Goal: Transaction & Acquisition: Purchase product/service

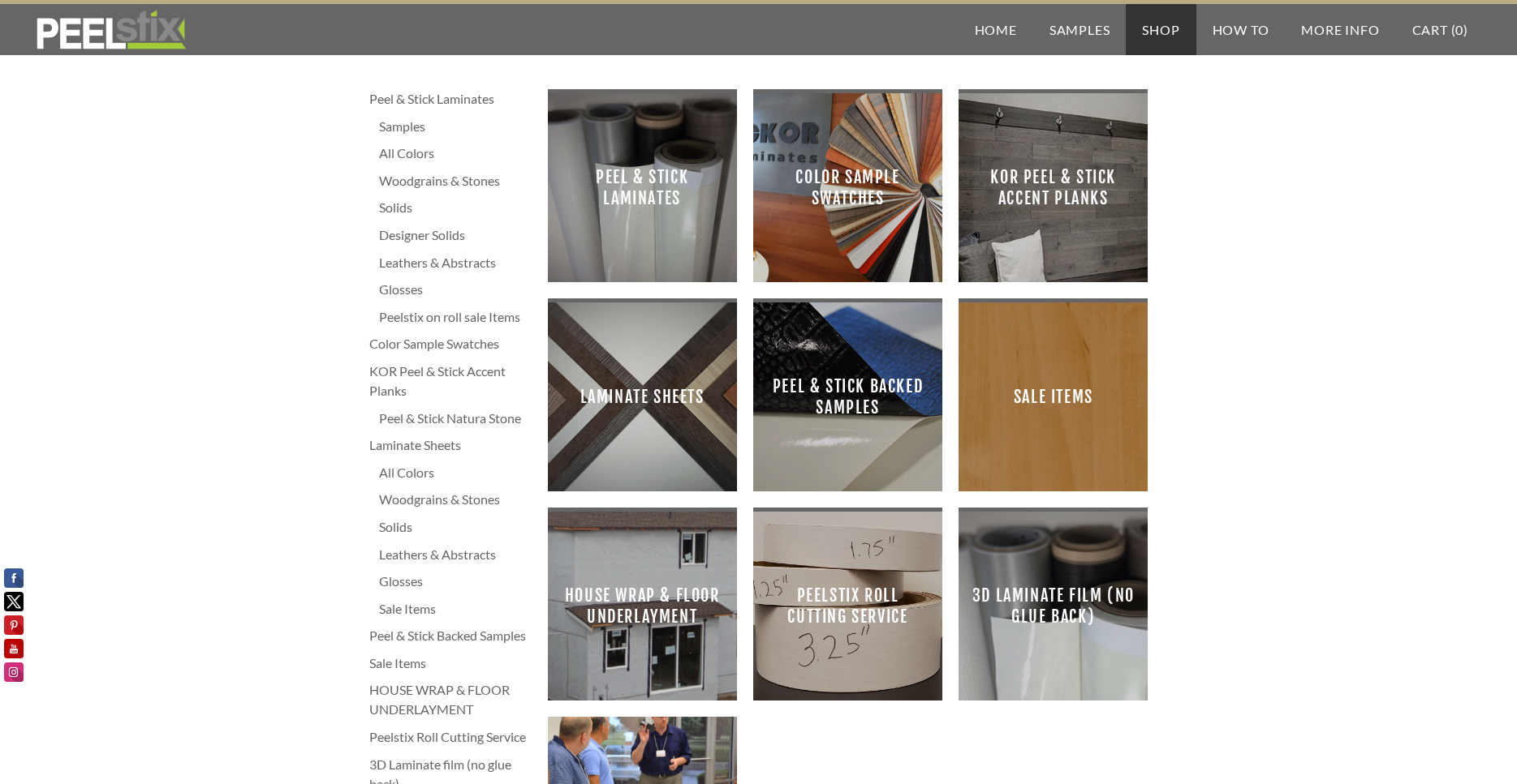
click at [443, 99] on div "Peel & Stick Laminates" at bounding box center [450, 99] width 163 height 19
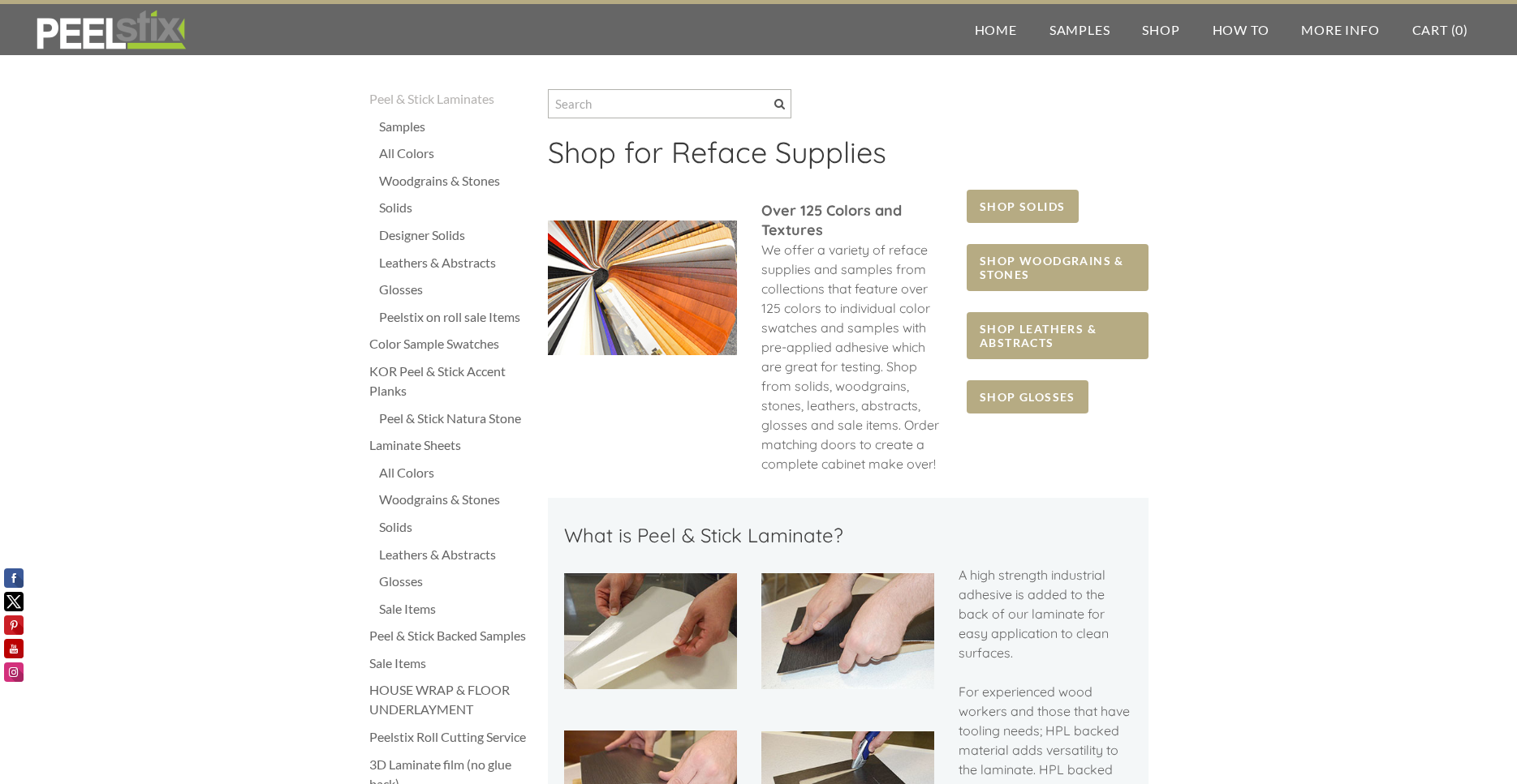
click at [391, 211] on div "Solids" at bounding box center [455, 208] width 152 height 19
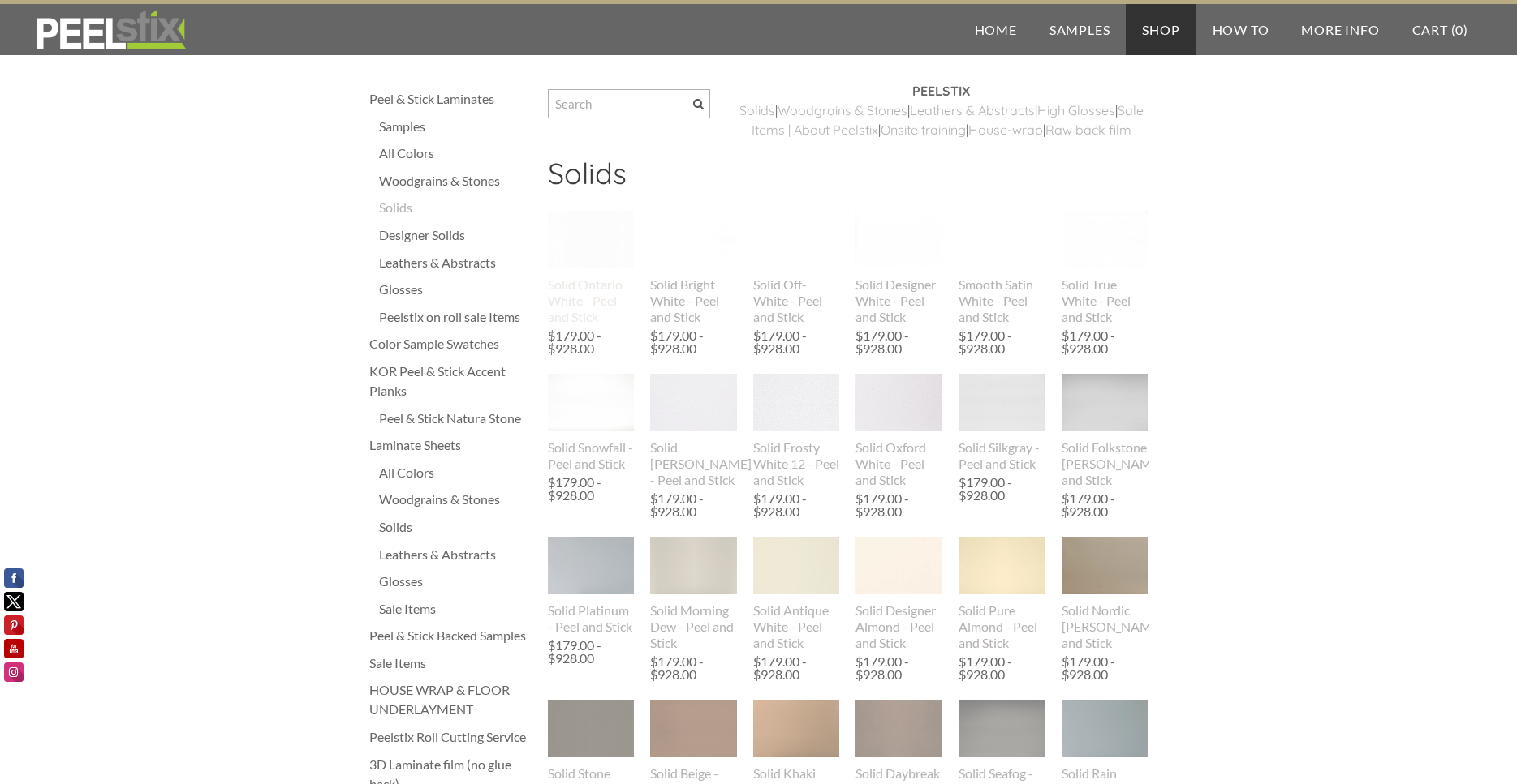
click at [581, 268] on img at bounding box center [591, 240] width 87 height 58
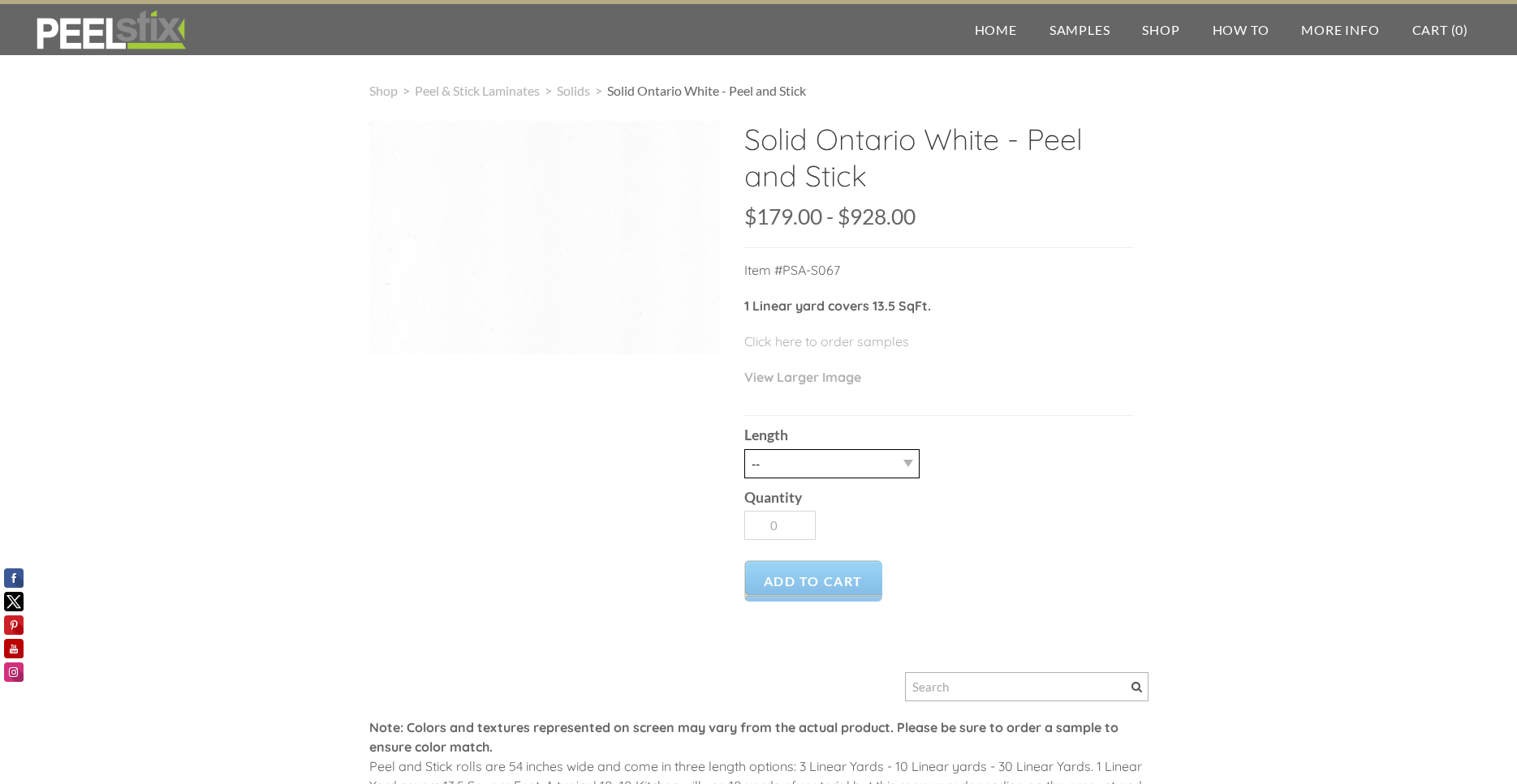
click at [744, 449] on select "-- 3LY 10LY 15LY 30LY" at bounding box center [832, 464] width 175 height 29
select select "30LY"
click option "30LY" at bounding box center [0, 0] width 0 height 0
type input "1"
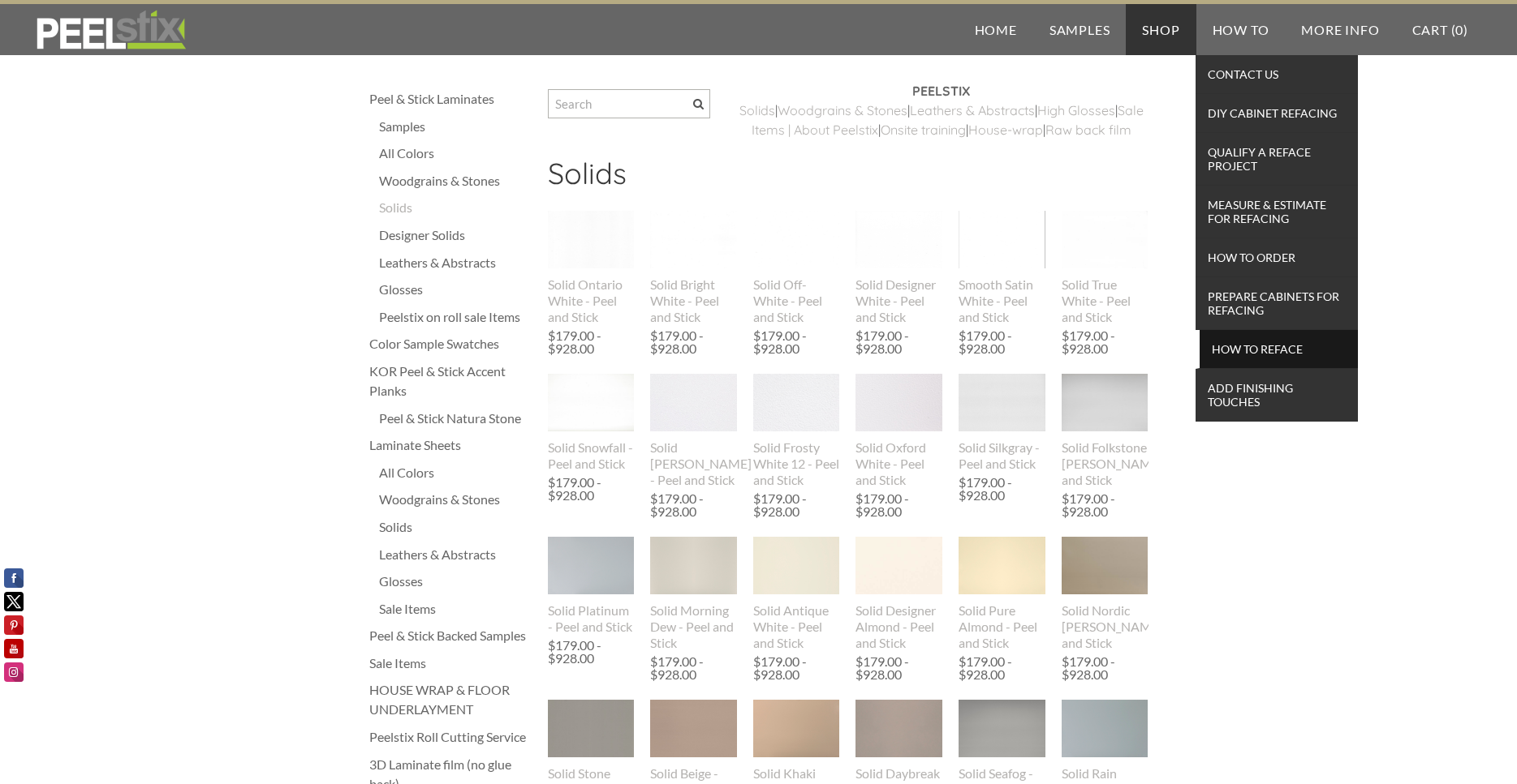
click at [1233, 343] on span "How To Reface" at bounding box center [1278, 349] width 150 height 22
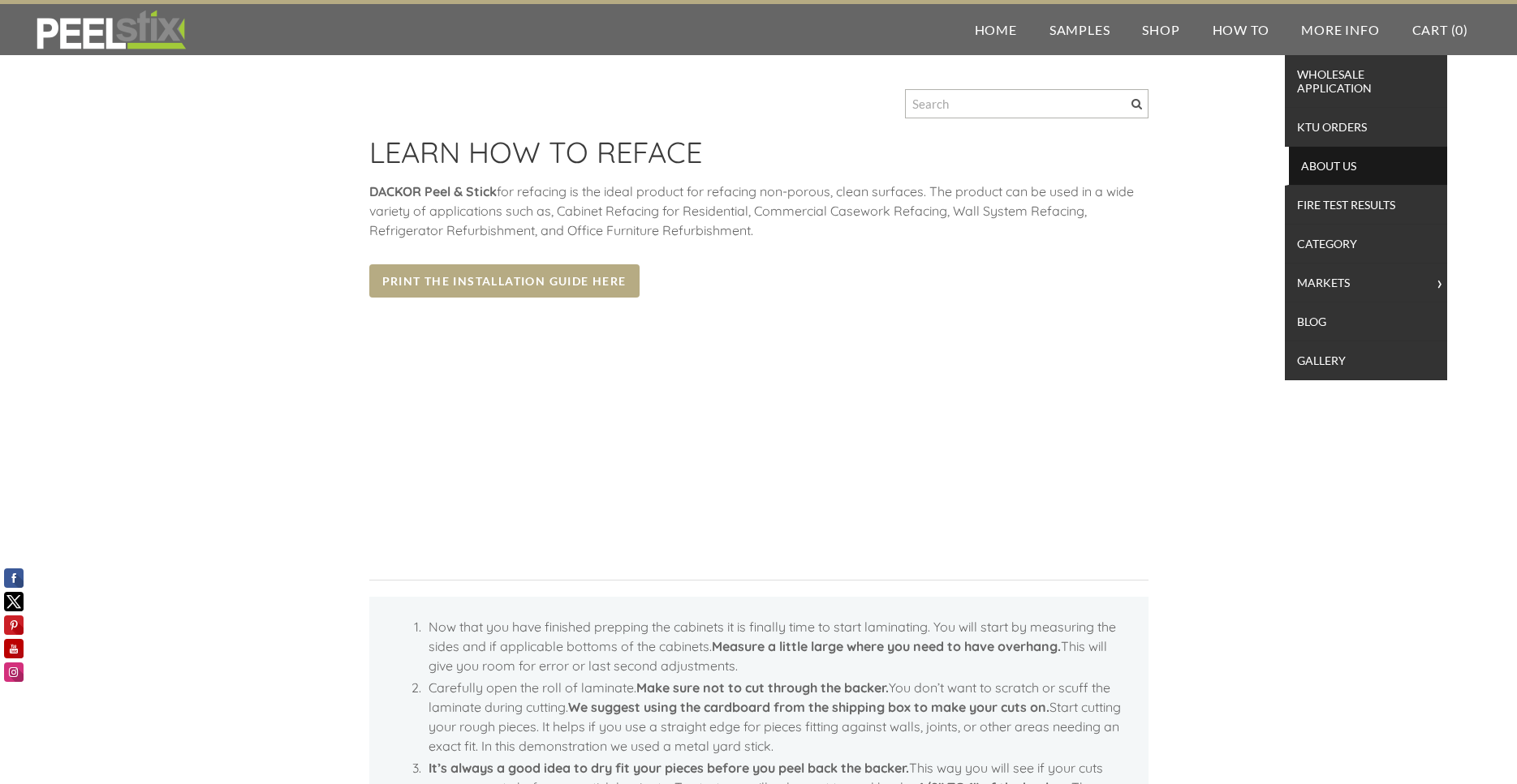
click at [1332, 164] on span "About Us" at bounding box center [1368, 165] width 150 height 22
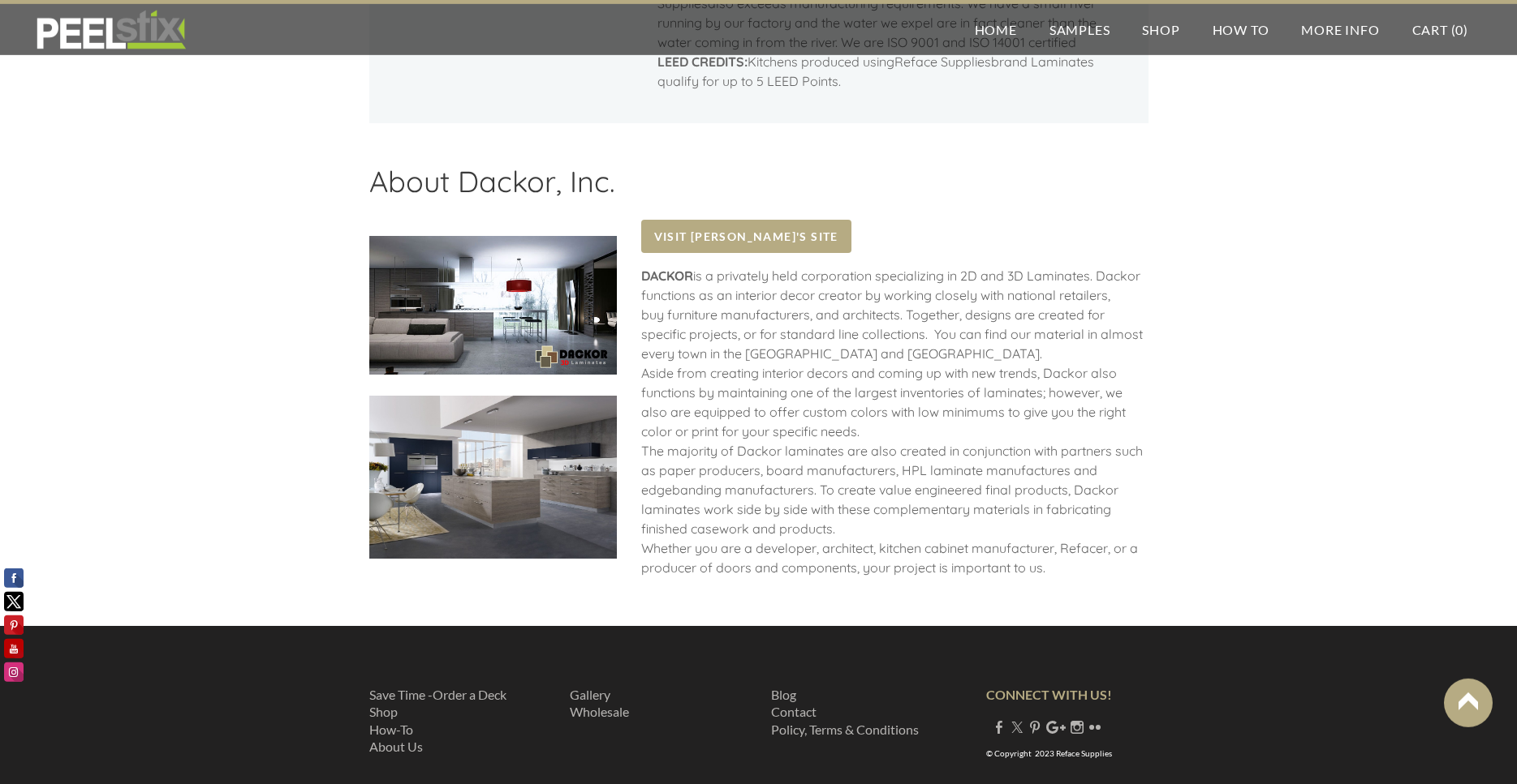
scroll to position [1821, 0]
click at [599, 703] on link "​Wholesale" at bounding box center [600, 711] width 60 height 15
click at [489, 686] on link "Save Time -Order a Deck" at bounding box center [438, 694] width 137 height 15
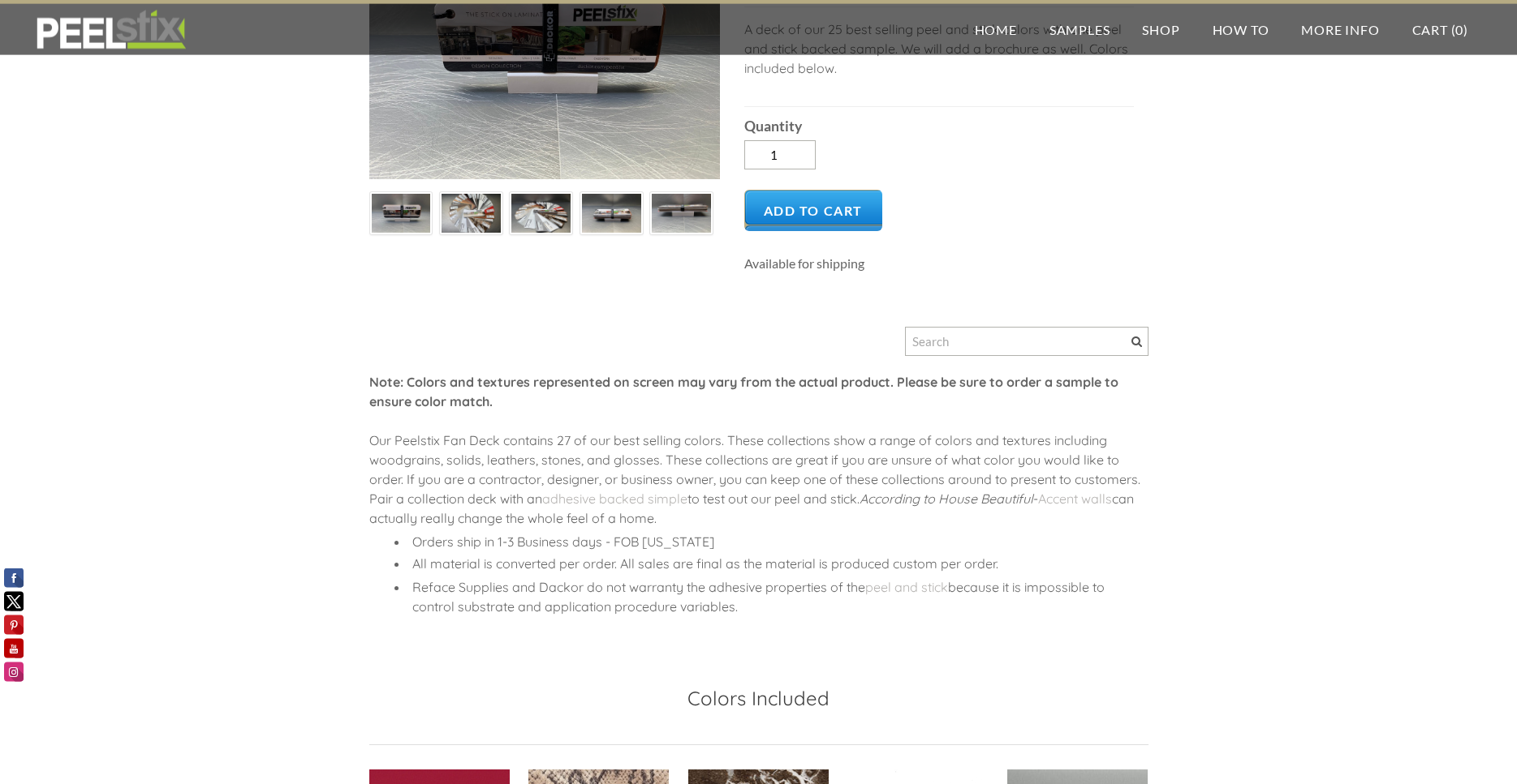
scroll to position [83, 0]
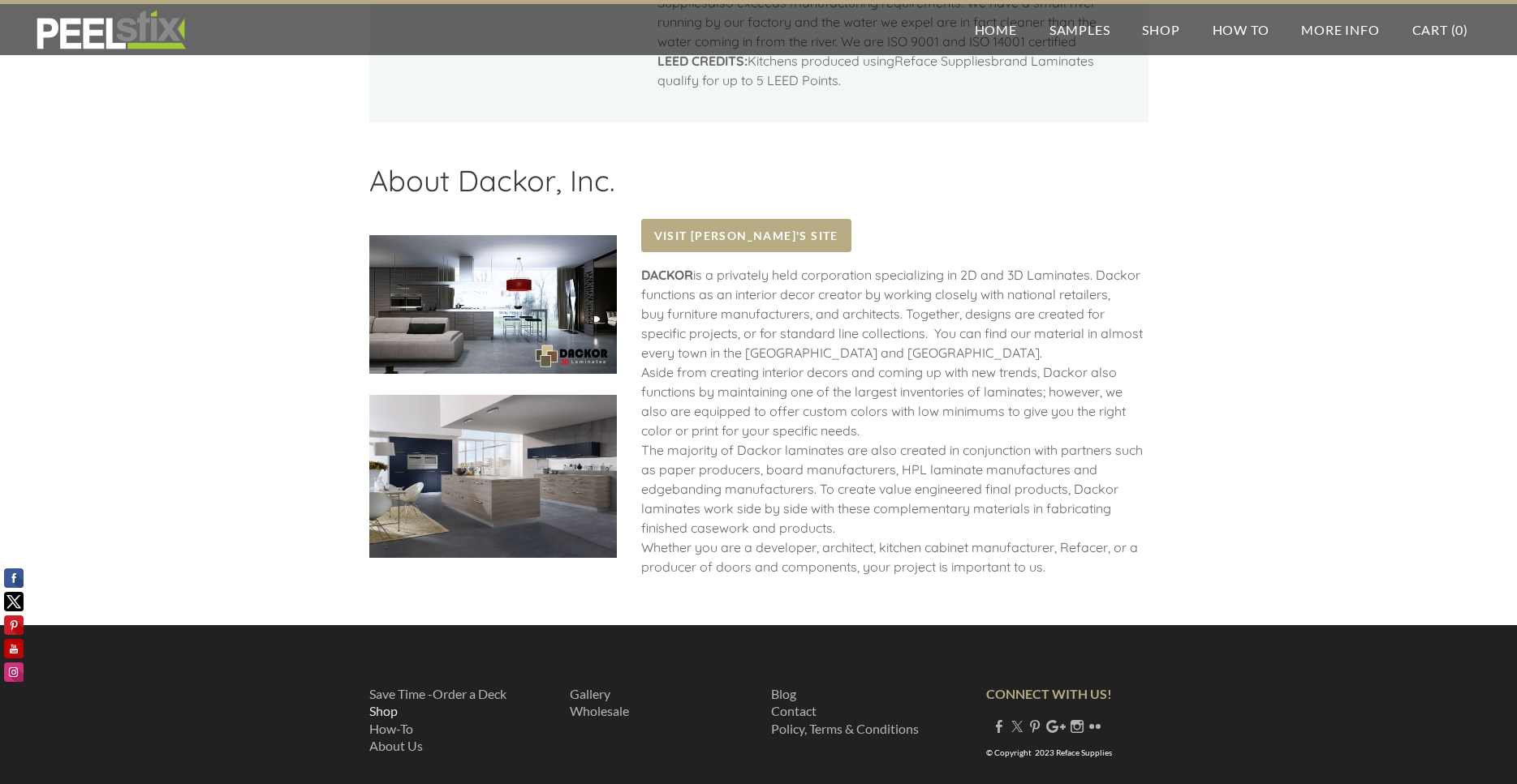
click at [381, 703] on link "Shop" at bounding box center [384, 711] width 29 height 15
click at [380, 721] on link "How-To" at bounding box center [392, 728] width 44 height 15
click at [403, 738] on link "About Us" at bounding box center [397, 746] width 54 height 15
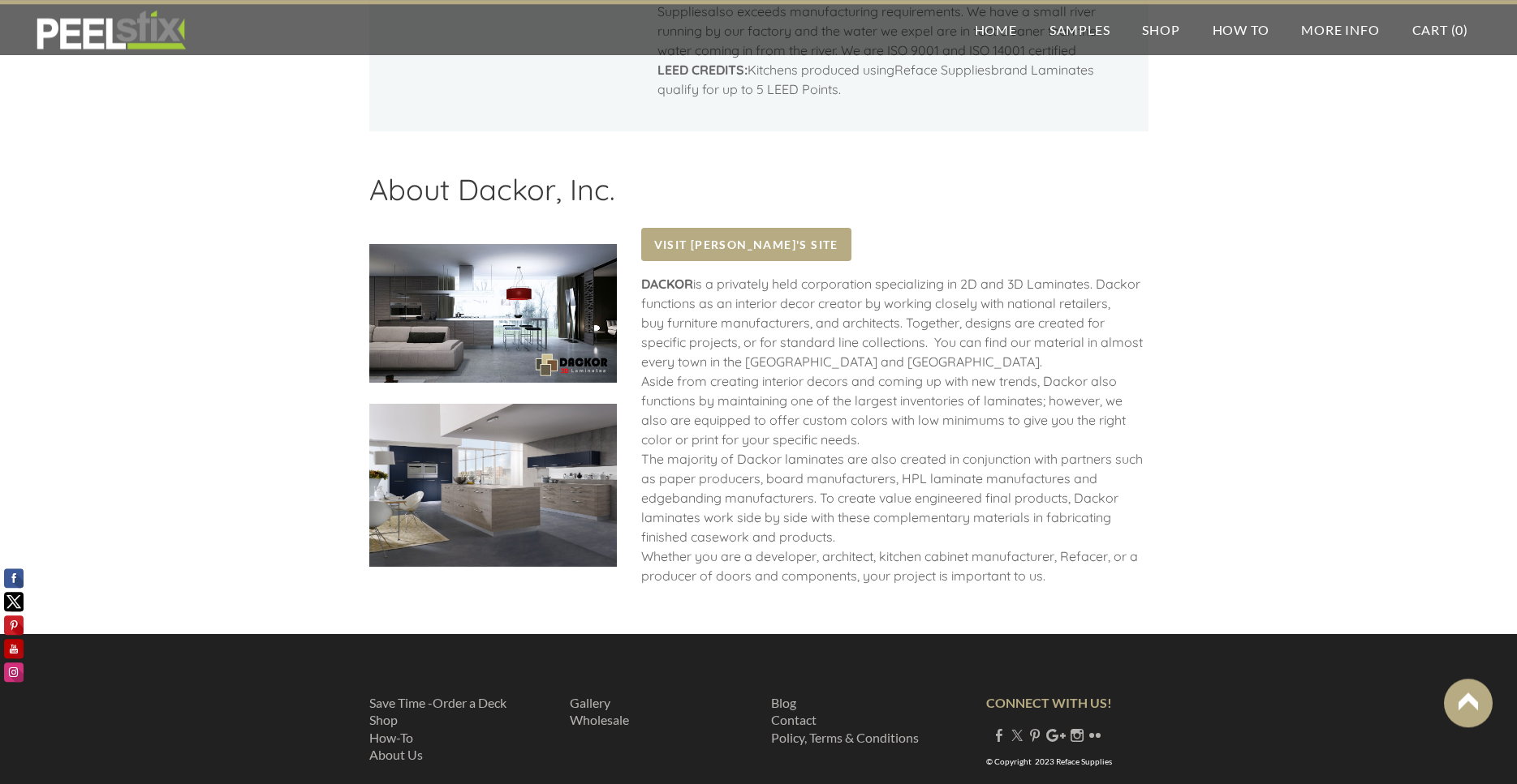
scroll to position [1821, 0]
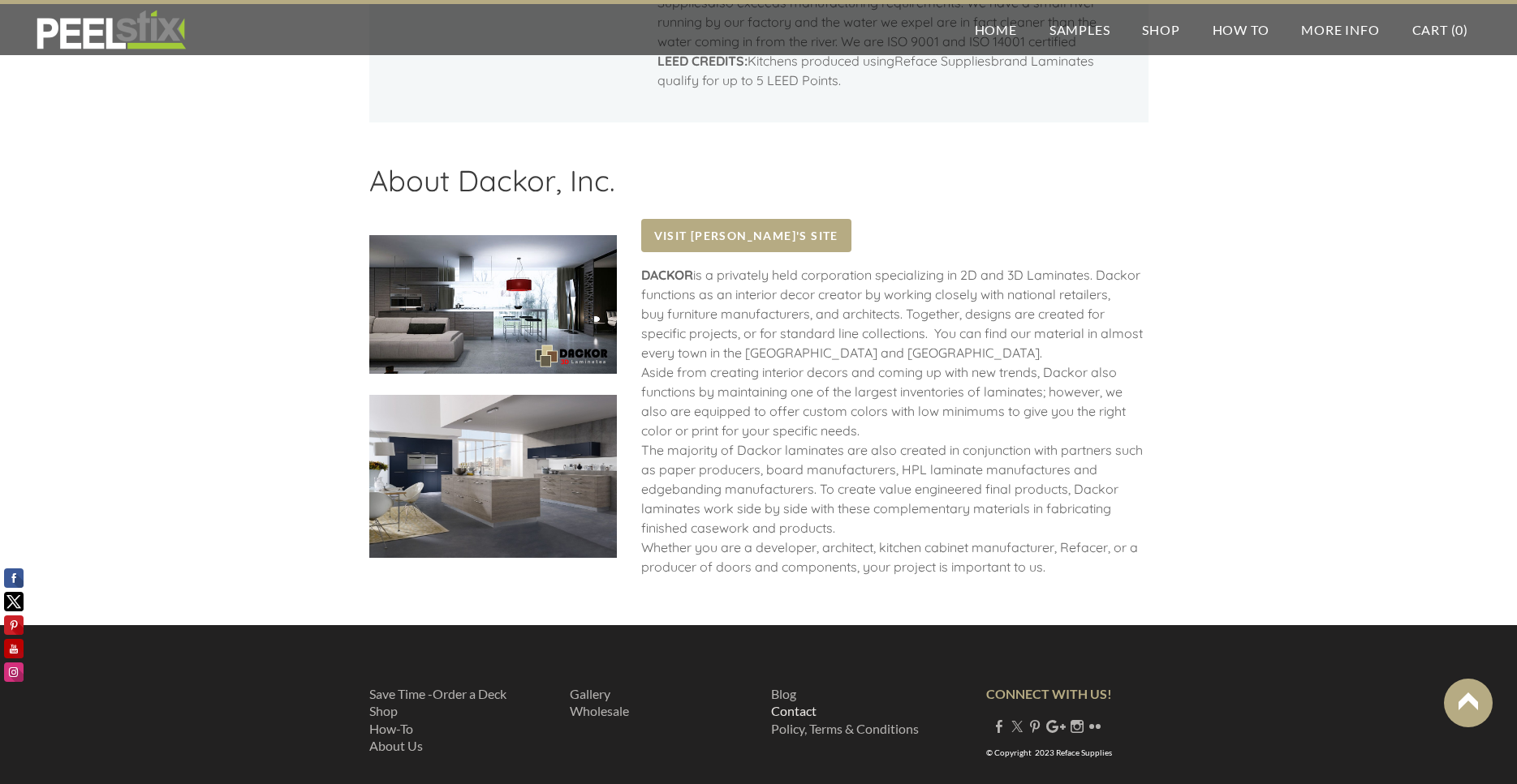
click at [797, 703] on link "Contact" at bounding box center [793, 711] width 45 height 15
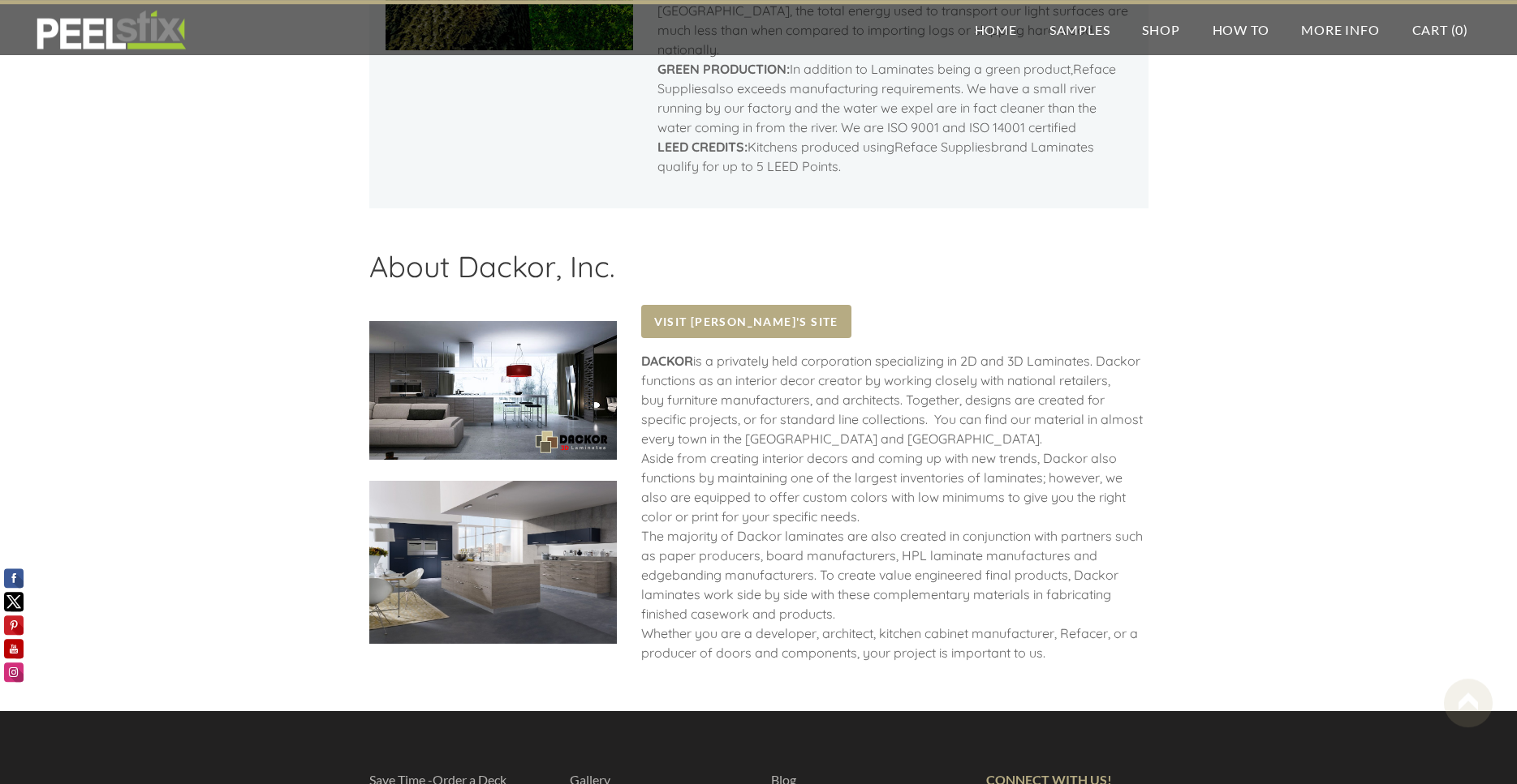
scroll to position [1573, 0]
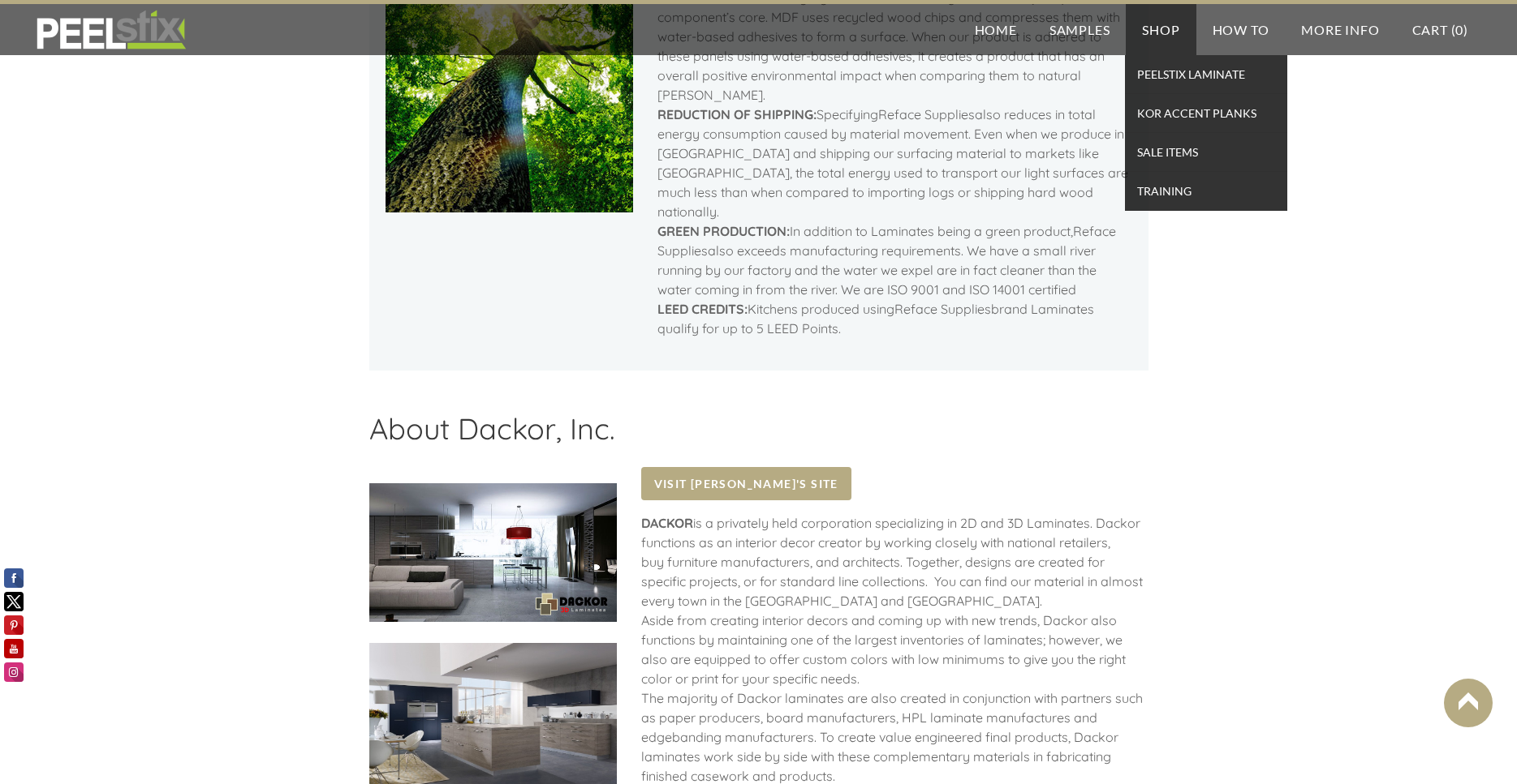
click at [1163, 31] on link "Shop" at bounding box center [1160, 29] width 70 height 51
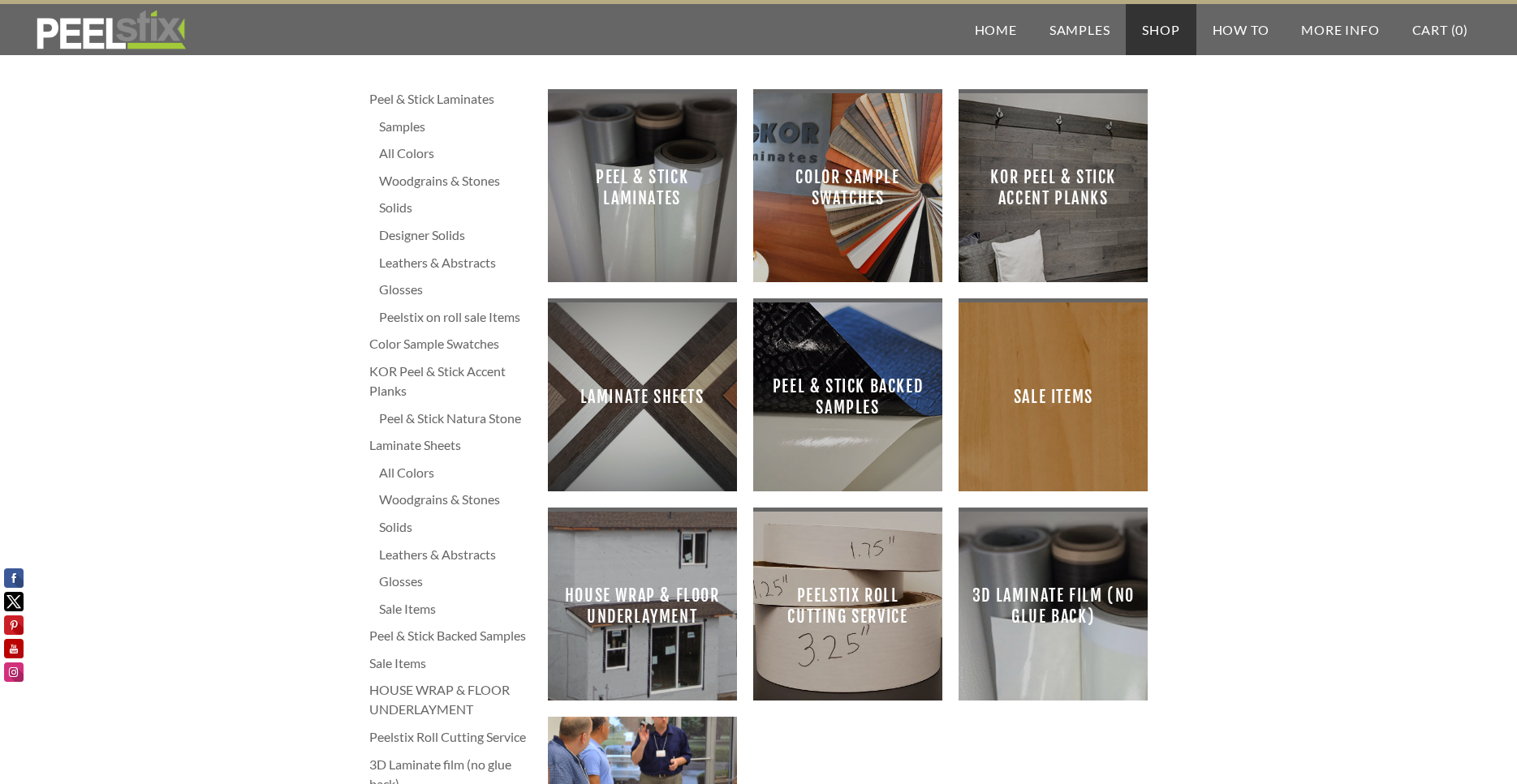
click at [652, 178] on span "Peel & Stick Laminates" at bounding box center [642, 187] width 163 height 163
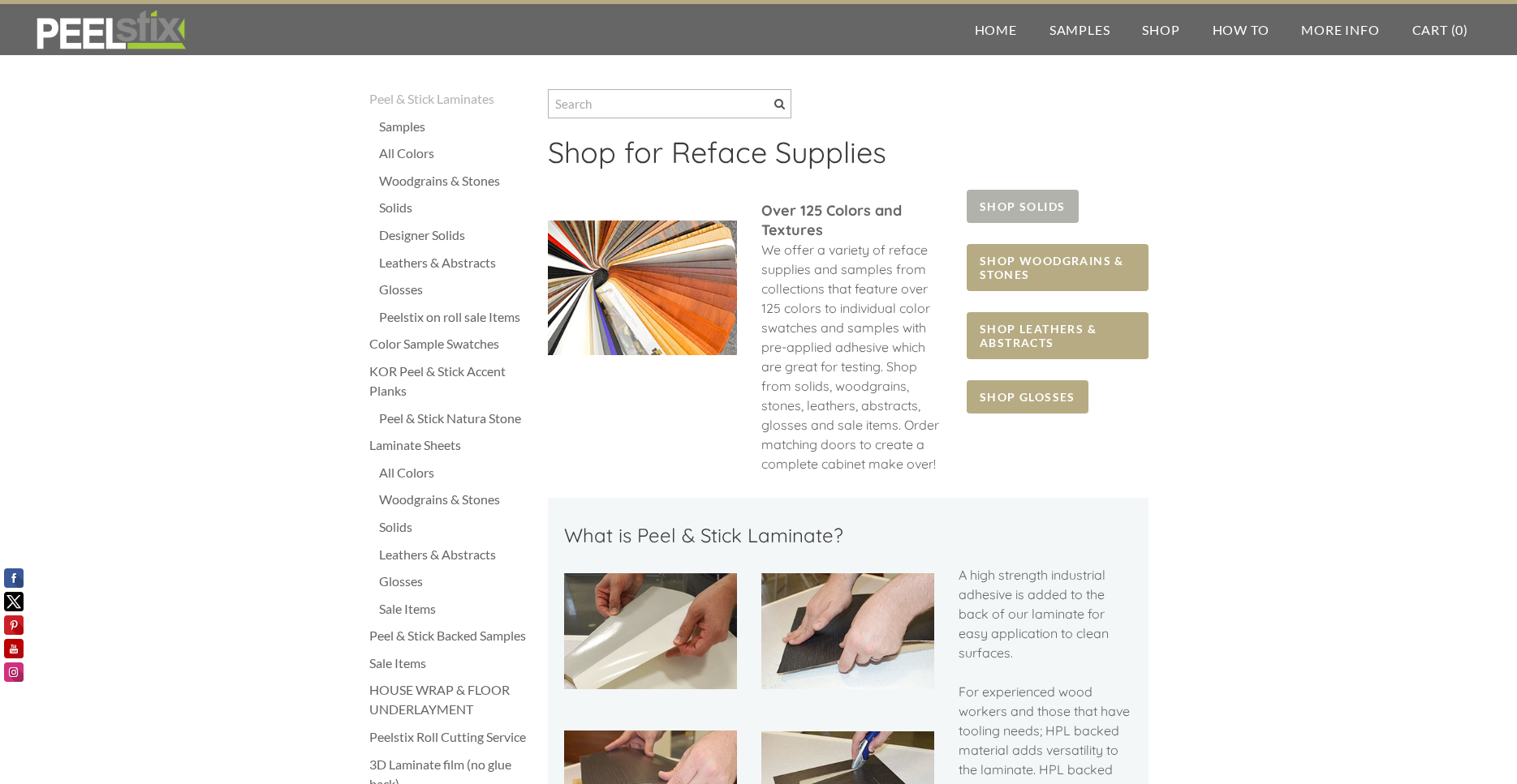
click at [1034, 210] on span "SHOP SOLIDS" at bounding box center [1022, 206] width 112 height 34
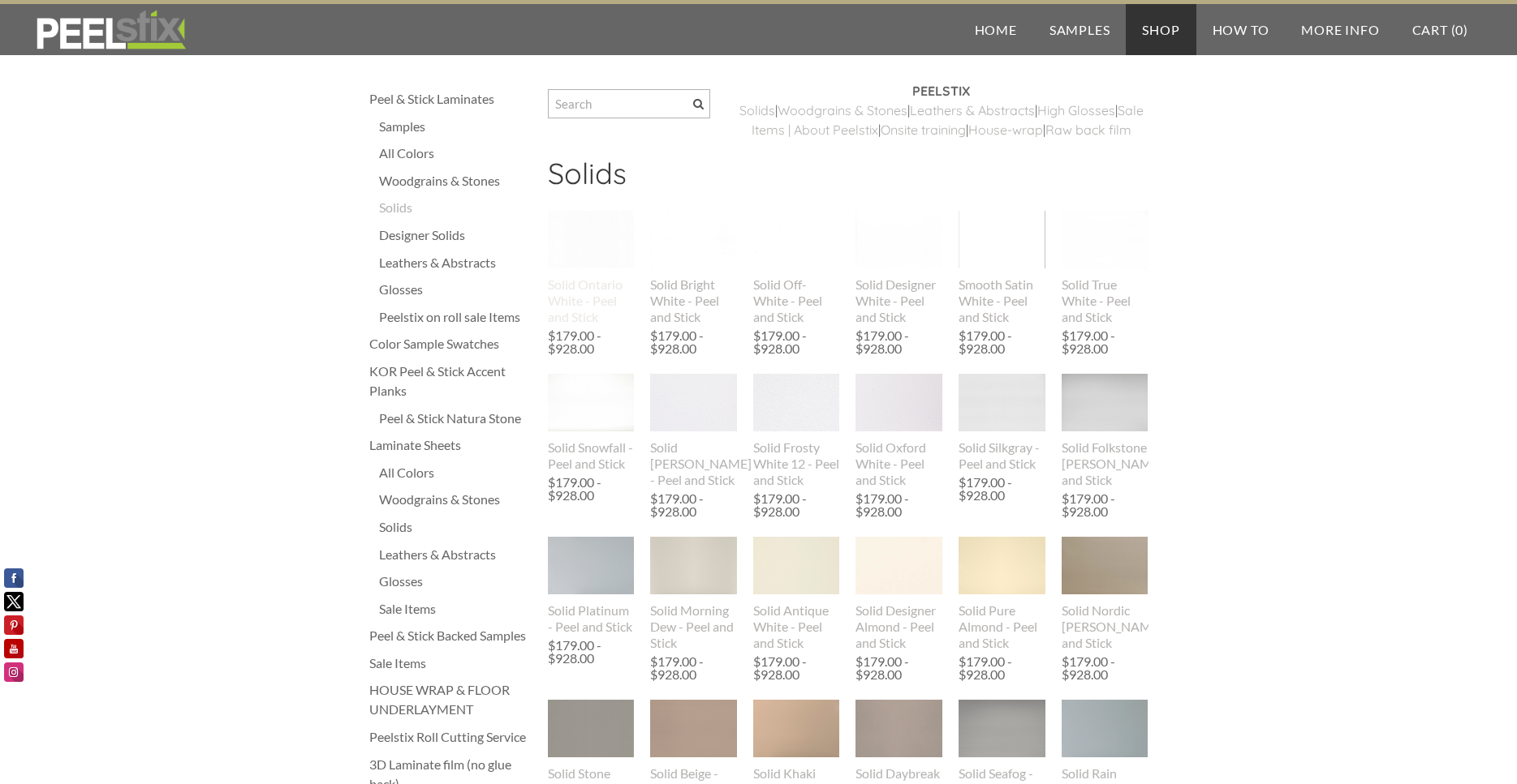
click at [579, 325] on div "Solid Ontario White - Peel and Stick" at bounding box center [591, 300] width 87 height 49
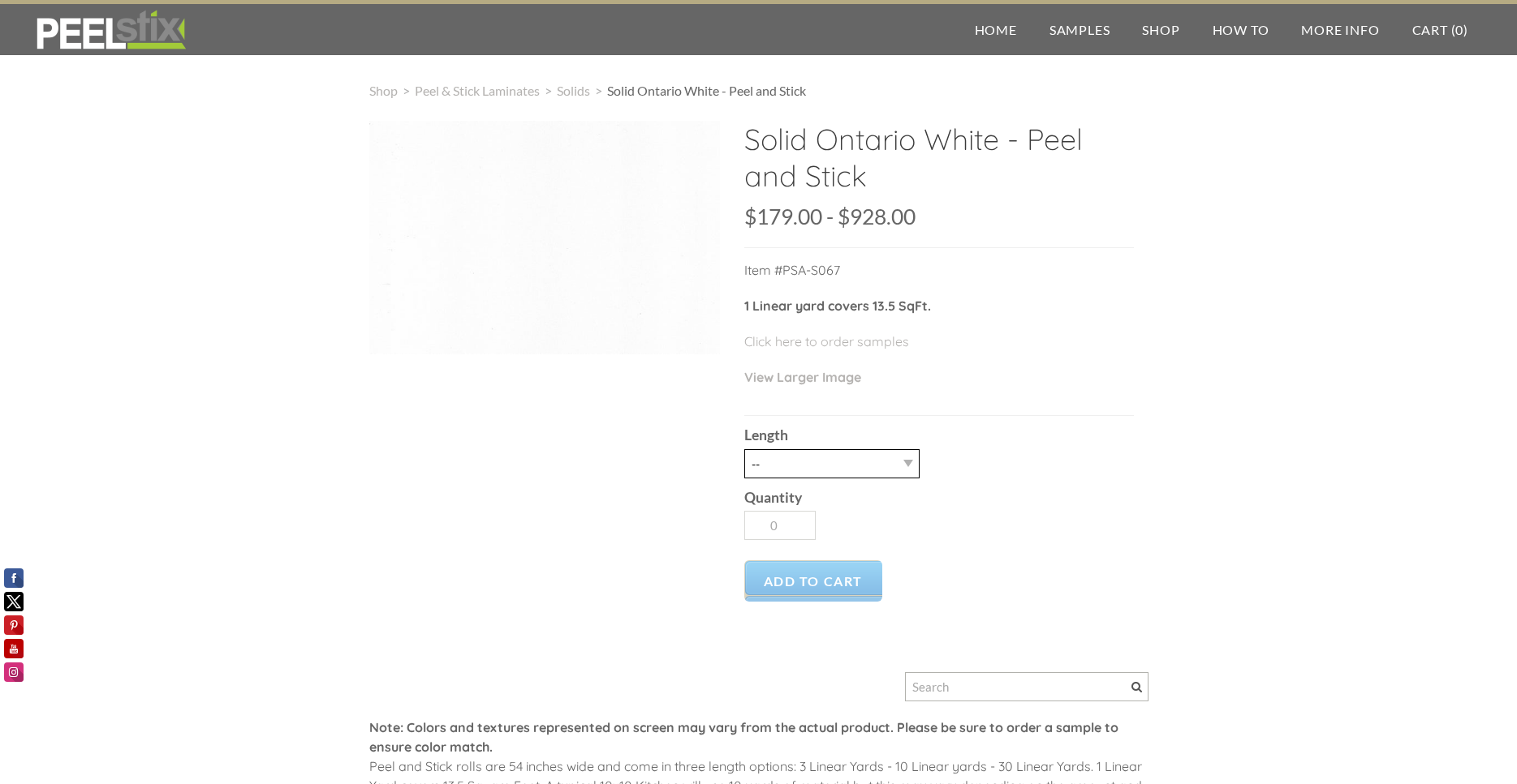
click at [744, 449] on select "-- 3LY 10LY 15LY 30LY" at bounding box center [832, 464] width 175 height 29
select select "10LY"
click option "10LY" at bounding box center [0, 0] width 0 height 0
type input "1"
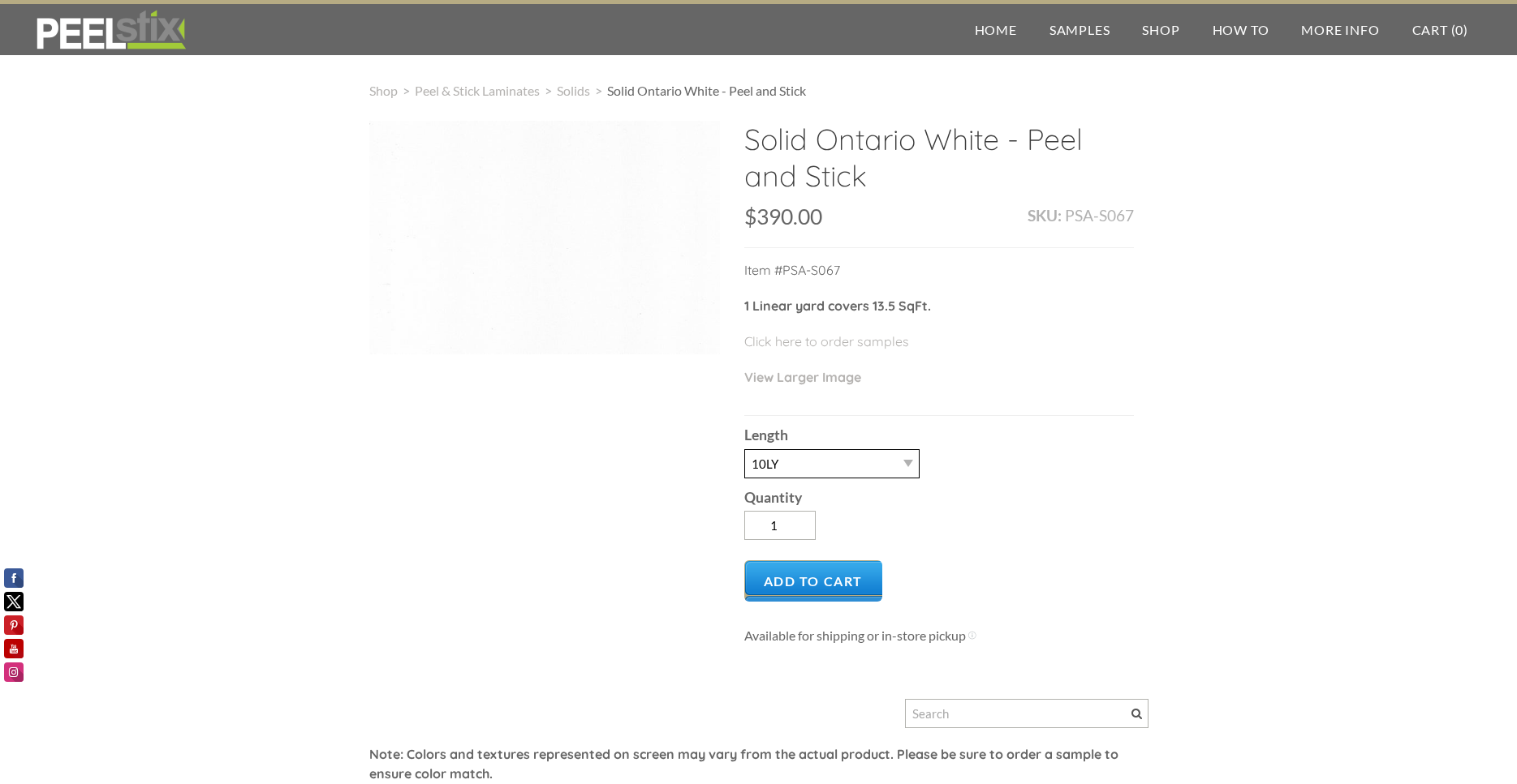
scroll to position [83, 0]
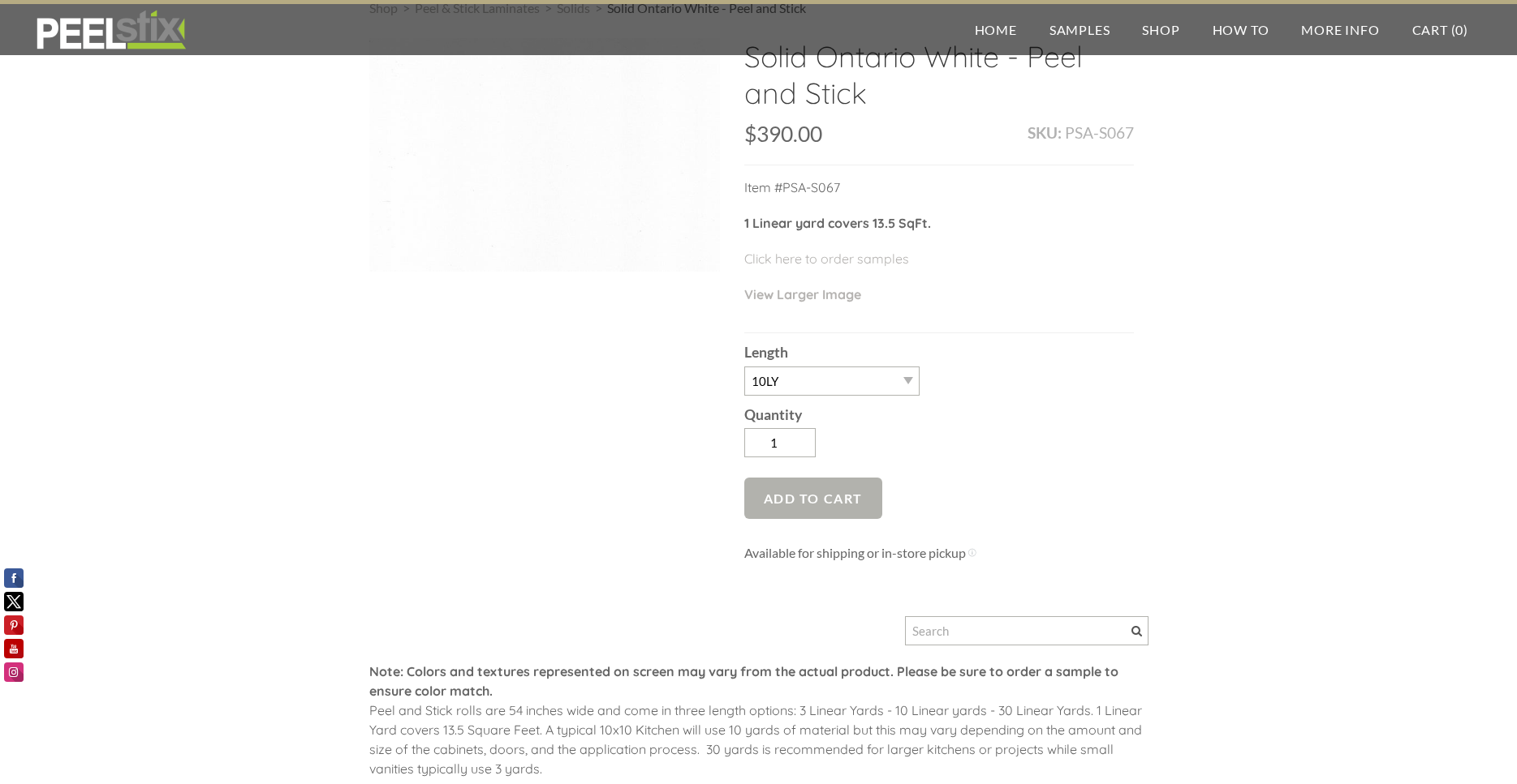
click at [811, 516] on span "Add to Cart" at bounding box center [813, 498] width 139 height 41
